Goal: Information Seeking & Learning: Learn about a topic

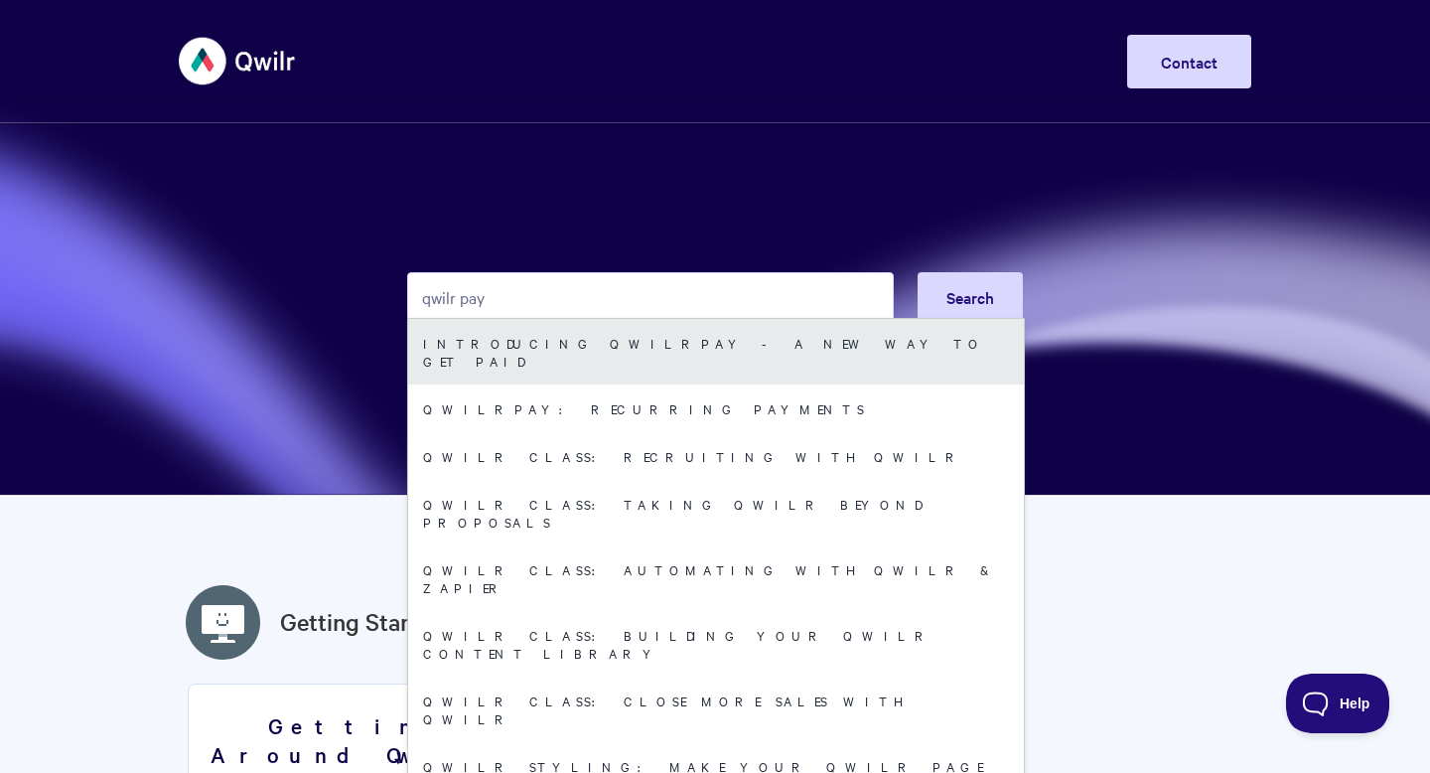
type input "qwilr pay"
click at [778, 355] on link "Introducing QwilrPay - A New Way to Get Paid" at bounding box center [716, 352] width 616 height 66
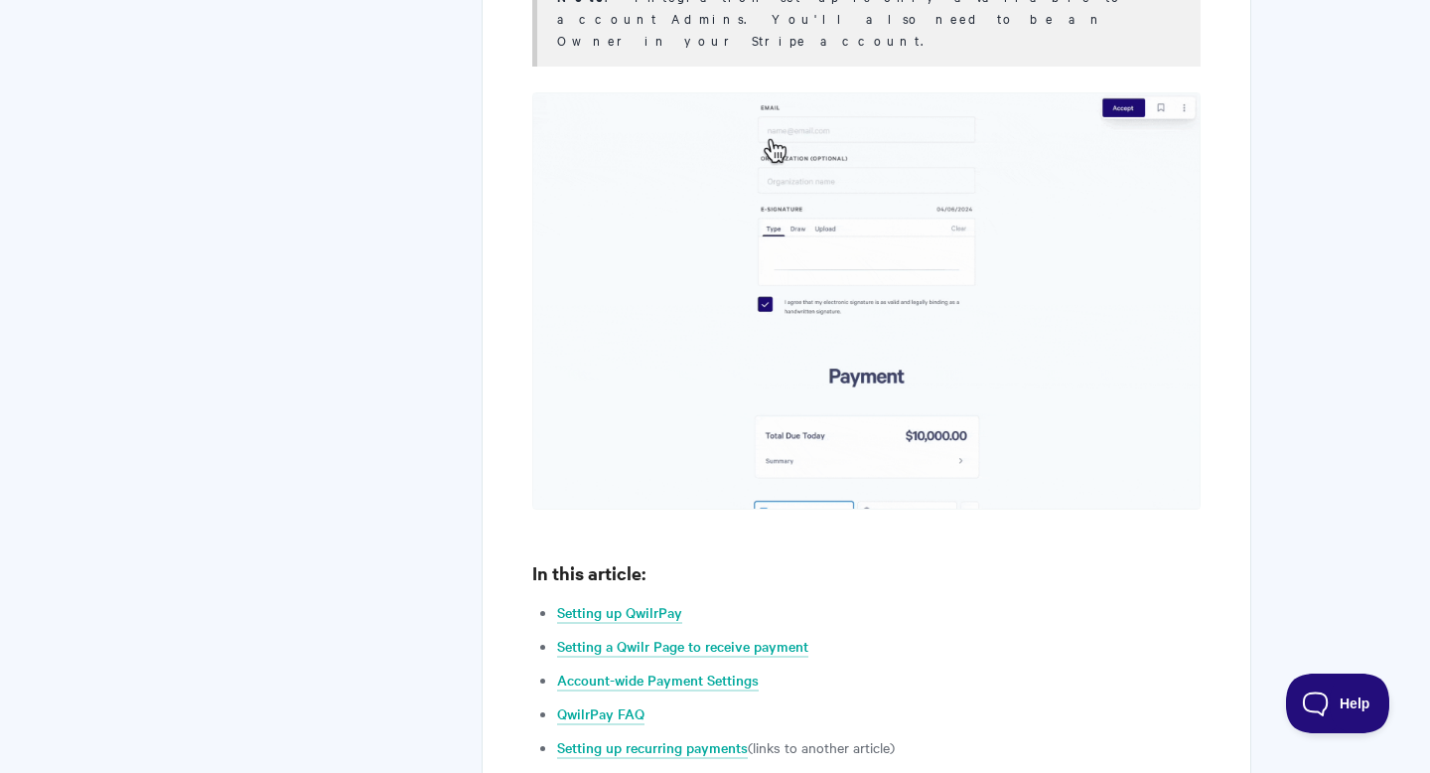
scroll to position [1225, 0]
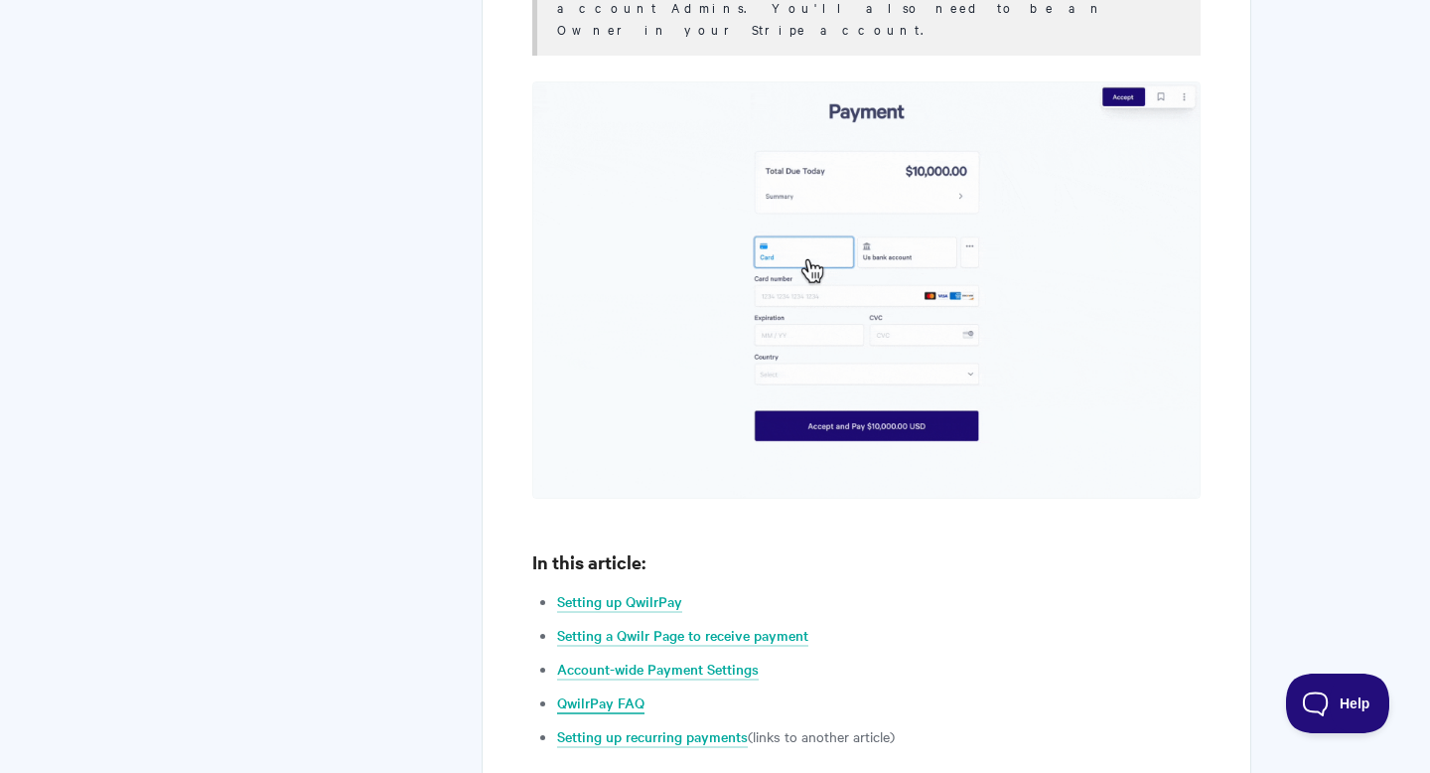
click at [606, 692] on link "QwilrPay FAQ" at bounding box center [600, 703] width 87 height 22
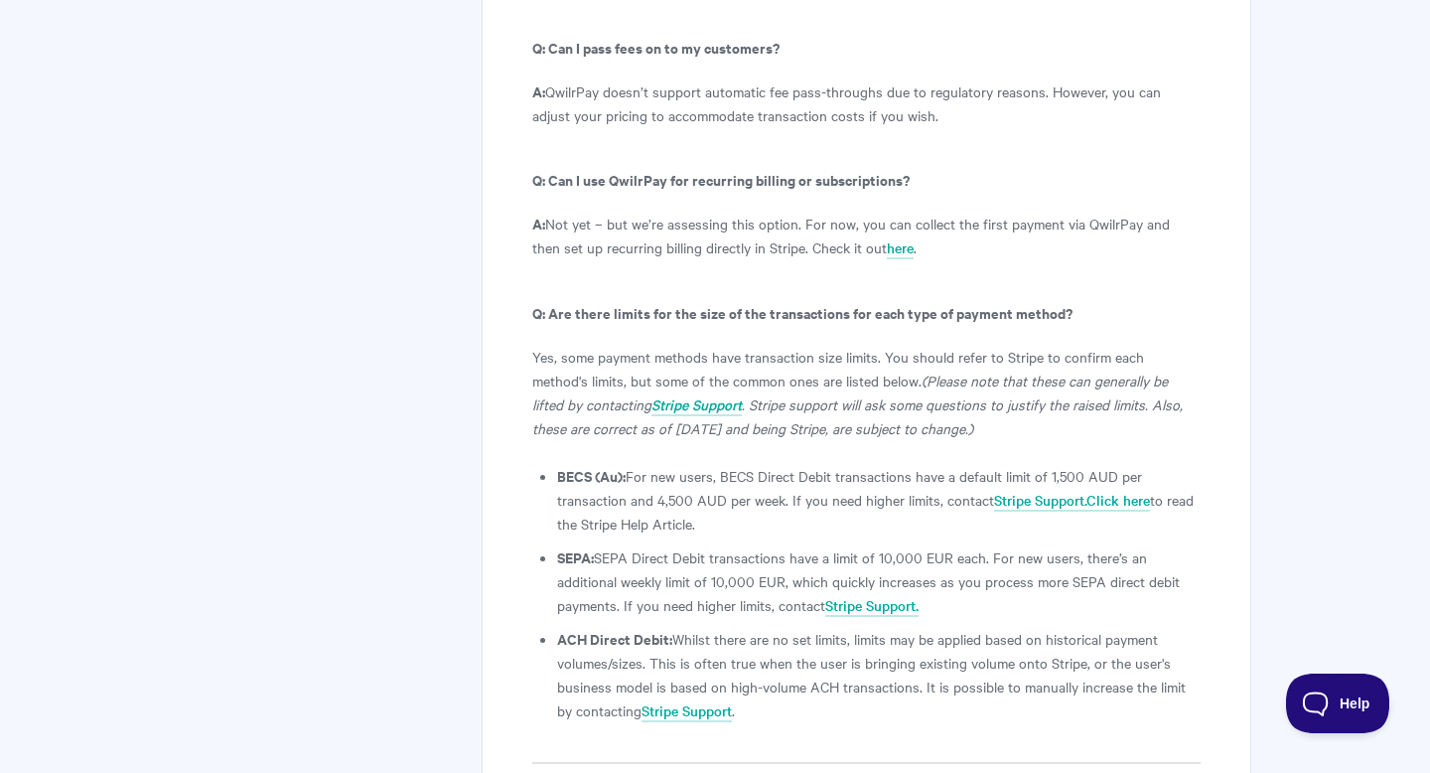
scroll to position [11341, 0]
